Goal: Complete application form

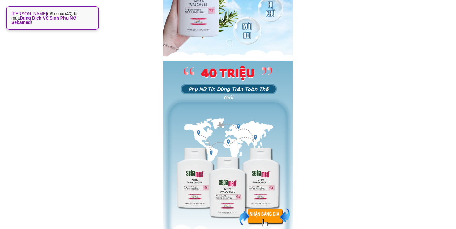
click at [264, 215] on div at bounding box center [264, 217] width 50 height 18
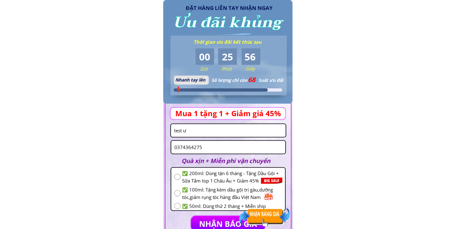
click at [214, 132] on input "test ư" at bounding box center [229, 130] width 112 height 13
click at [217, 145] on input "0374364275" at bounding box center [228, 147] width 111 height 13
paste input "62064222"
type input "0362064222"
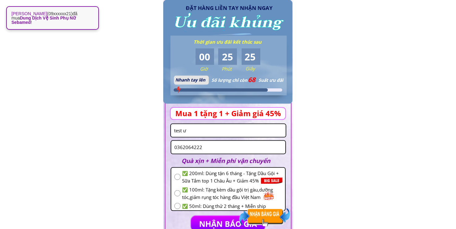
click at [200, 131] on input "test ư" at bounding box center [229, 130] width 112 height 13
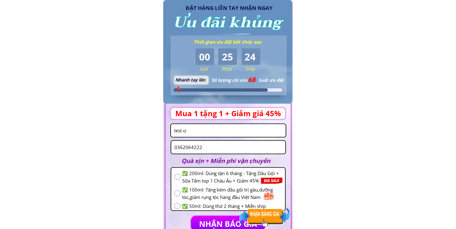
click at [200, 131] on input "test ư" at bounding box center [229, 130] width 112 height 13
paste input "Chau gia han"
type input "Chau gia han"
click at [177, 194] on input "radio" at bounding box center [177, 193] width 6 height 6
radio input "true"
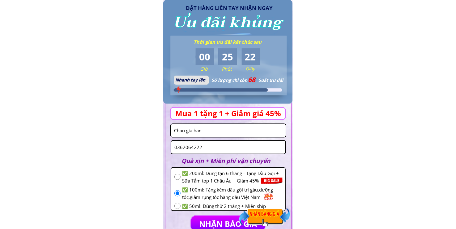
scroll to position [811, 0]
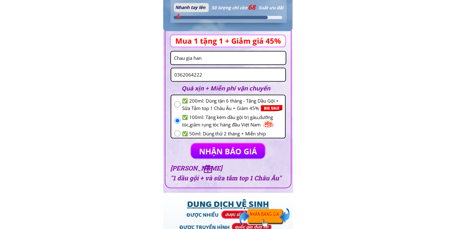
click at [216, 146] on p "NHẬN BÁO GIÁ" at bounding box center [228, 150] width 74 height 15
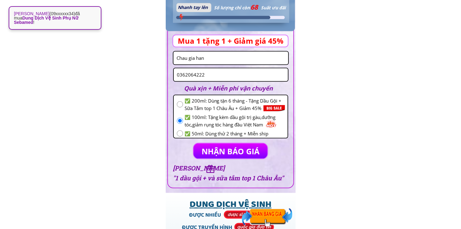
scroll to position [0, 0]
